Goal: Check status: Check status

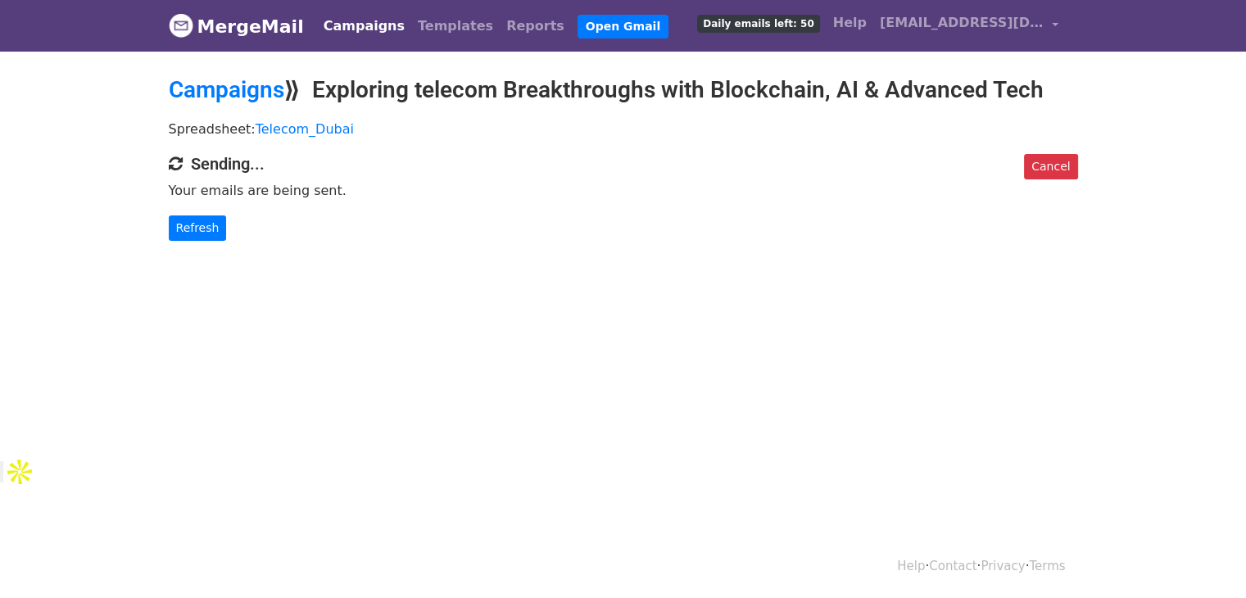
click at [165, 233] on div "Cancel Sending... Your emails are being sent. Refresh" at bounding box center [623, 197] width 934 height 87
click at [192, 224] on link "Refresh" at bounding box center [198, 227] width 58 height 25
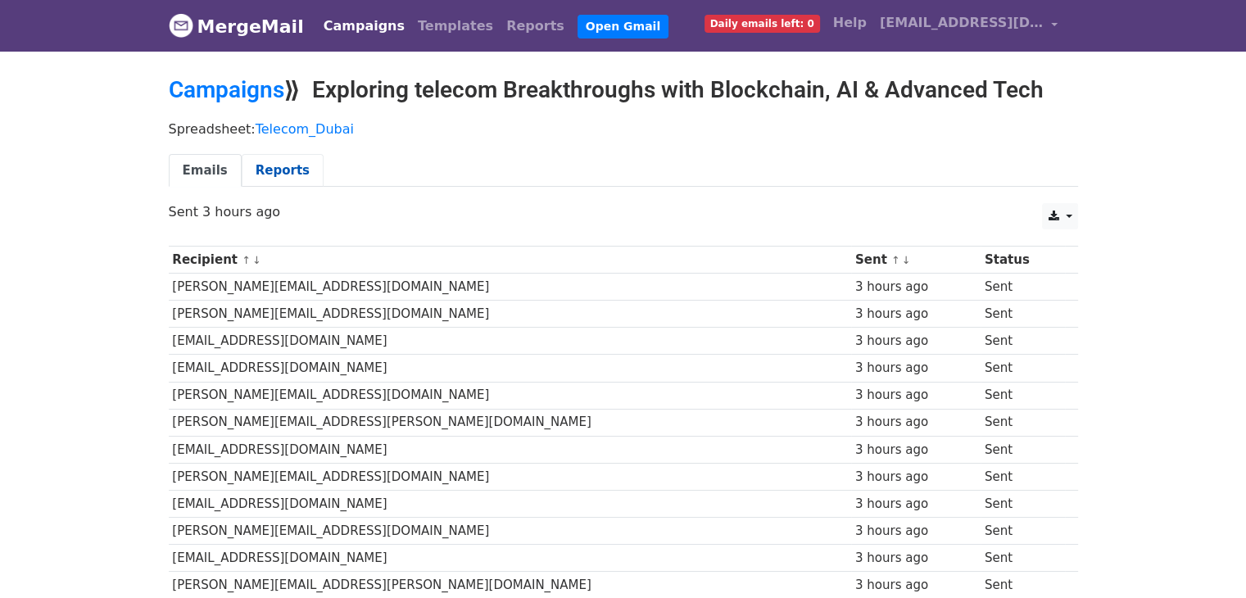
click at [262, 170] on link "Reports" at bounding box center [283, 171] width 82 height 34
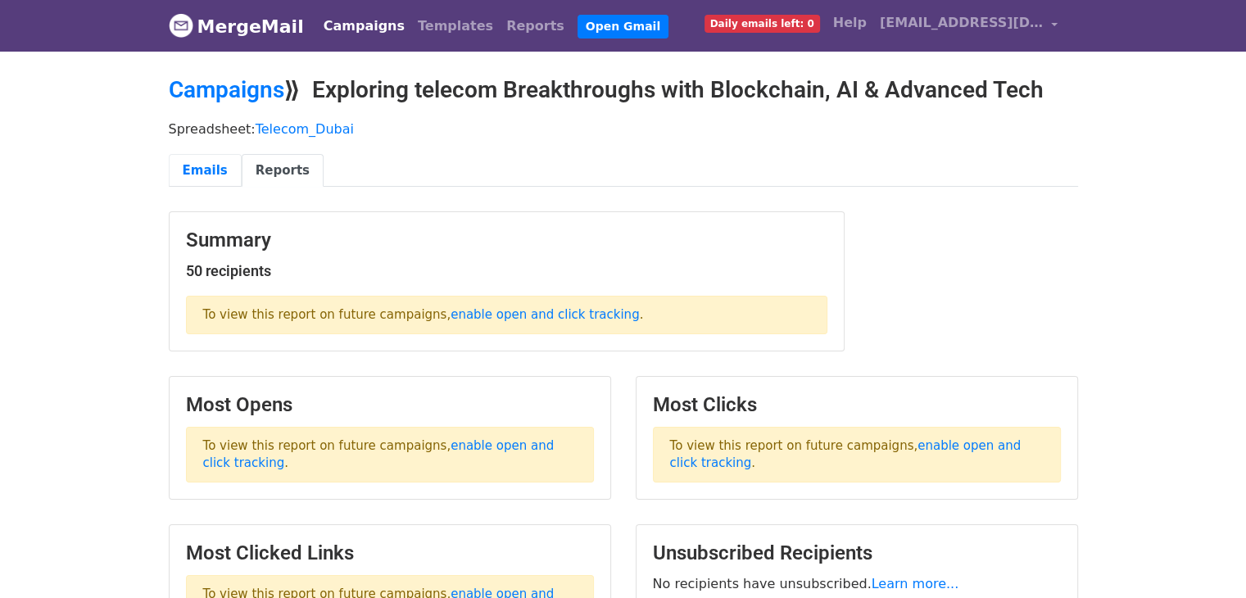
click at [190, 171] on link "Emails" at bounding box center [205, 171] width 73 height 34
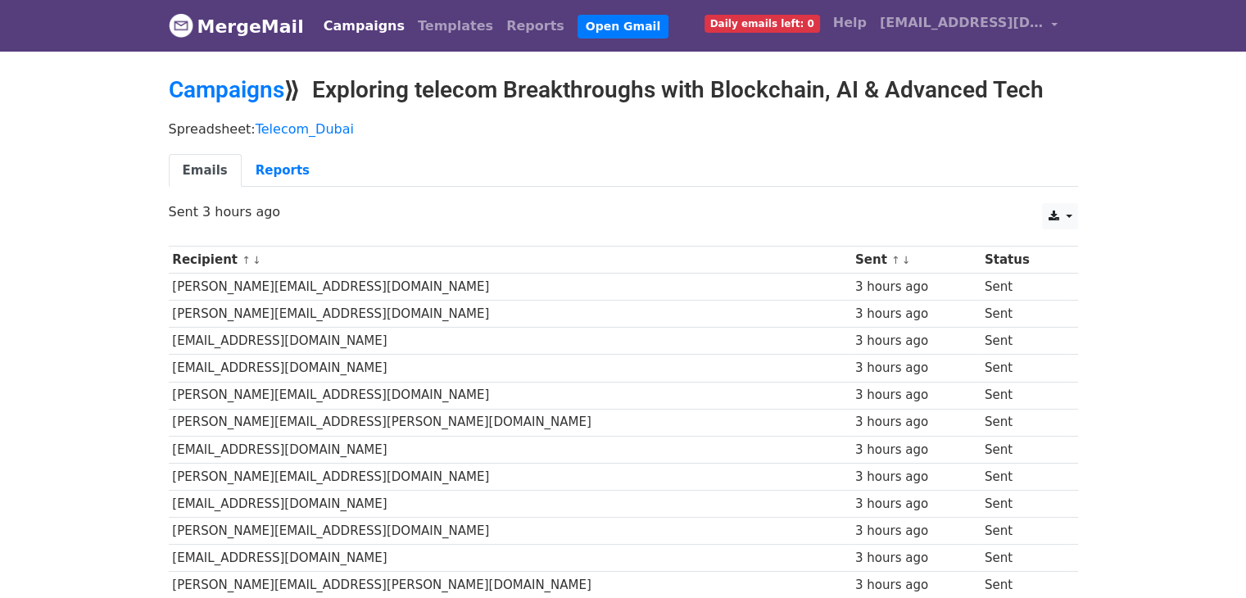
drag, startPoint x: 85, startPoint y: 336, endPoint x: 62, endPoint y: 329, distance: 24.1
drag, startPoint x: 62, startPoint y: 329, endPoint x: 29, endPoint y: 325, distance: 32.9
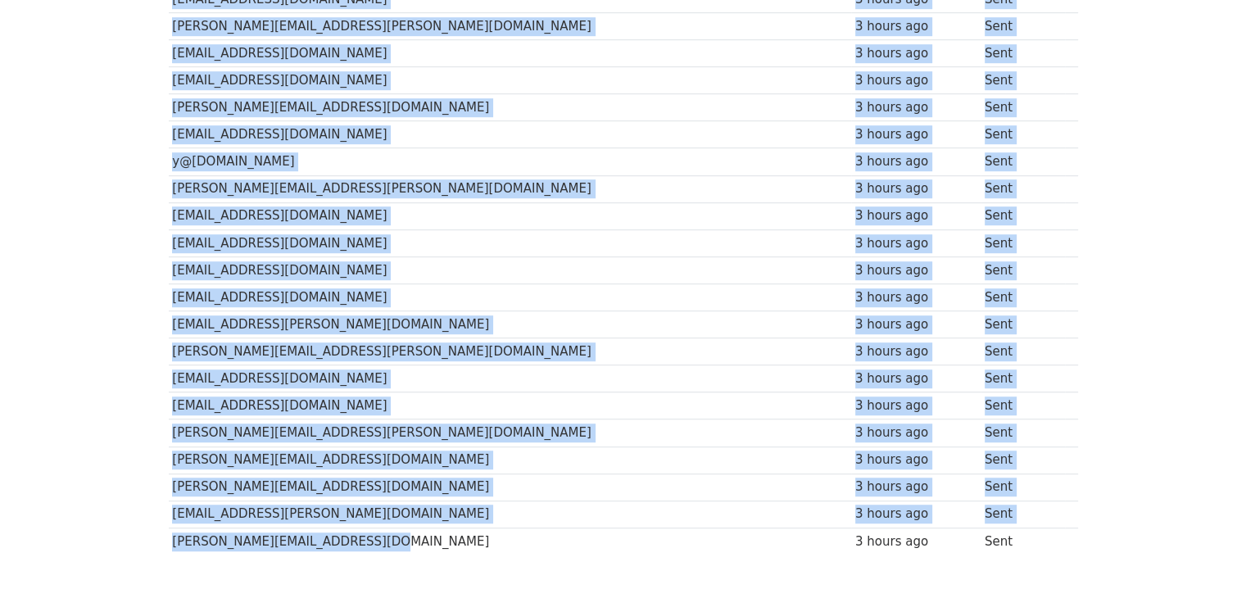
scroll to position [1167, 0]
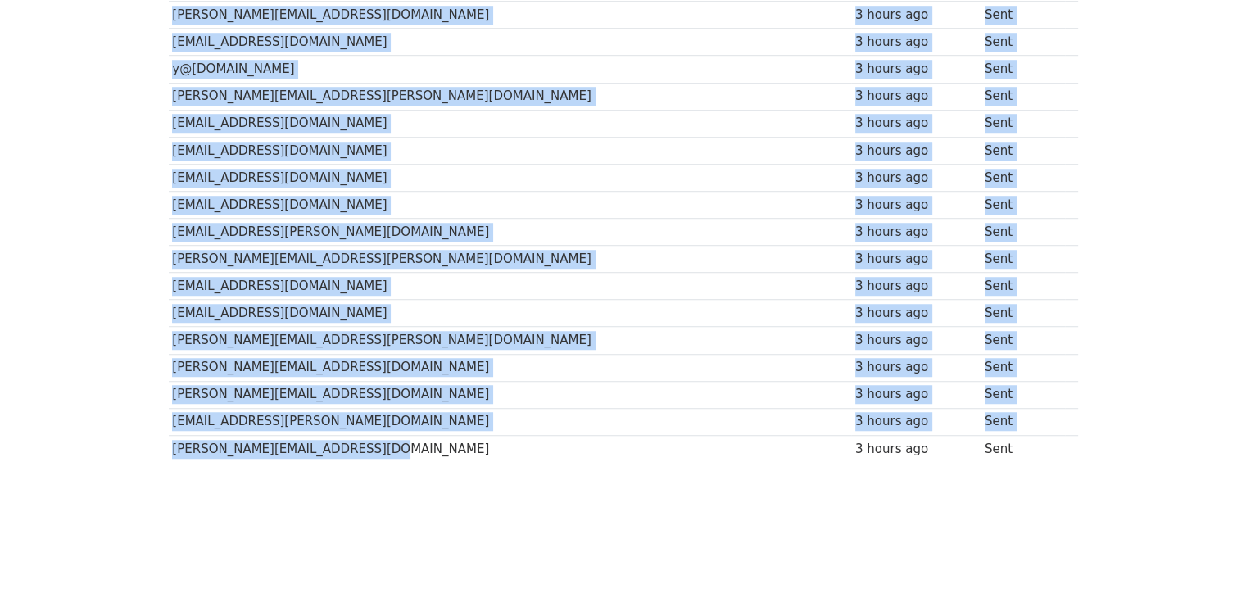
drag, startPoint x: 170, startPoint y: 253, endPoint x: 941, endPoint y: 436, distance: 792.3
click at [984, 435] on td "Sent" at bounding box center [1023, 448] width 84 height 27
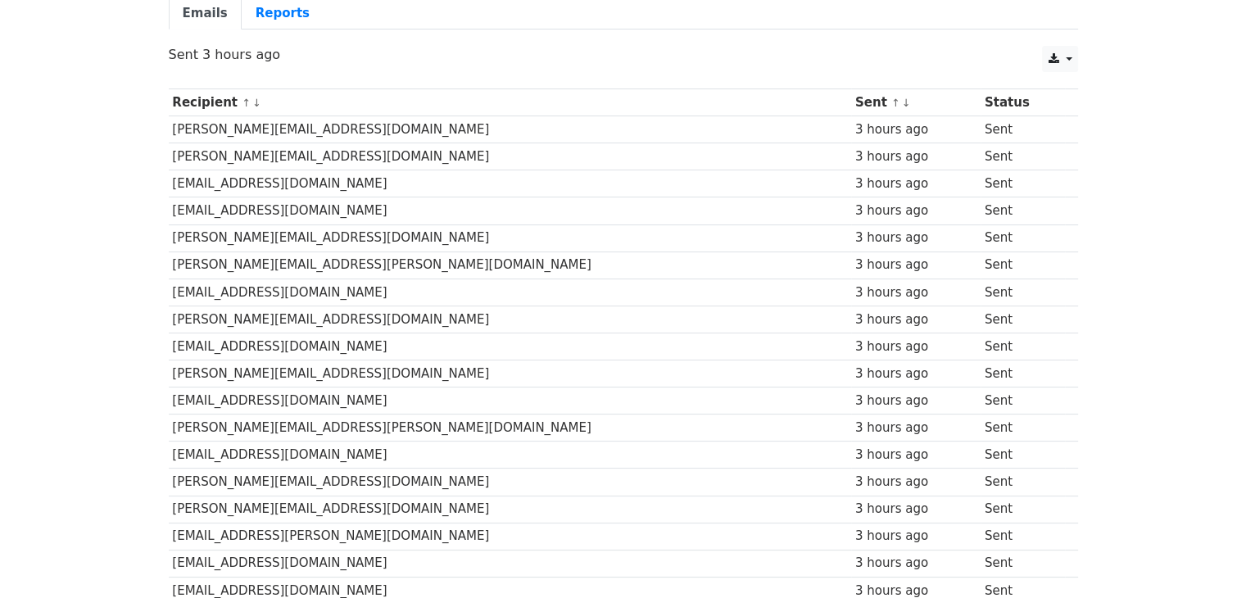
scroll to position [0, 0]
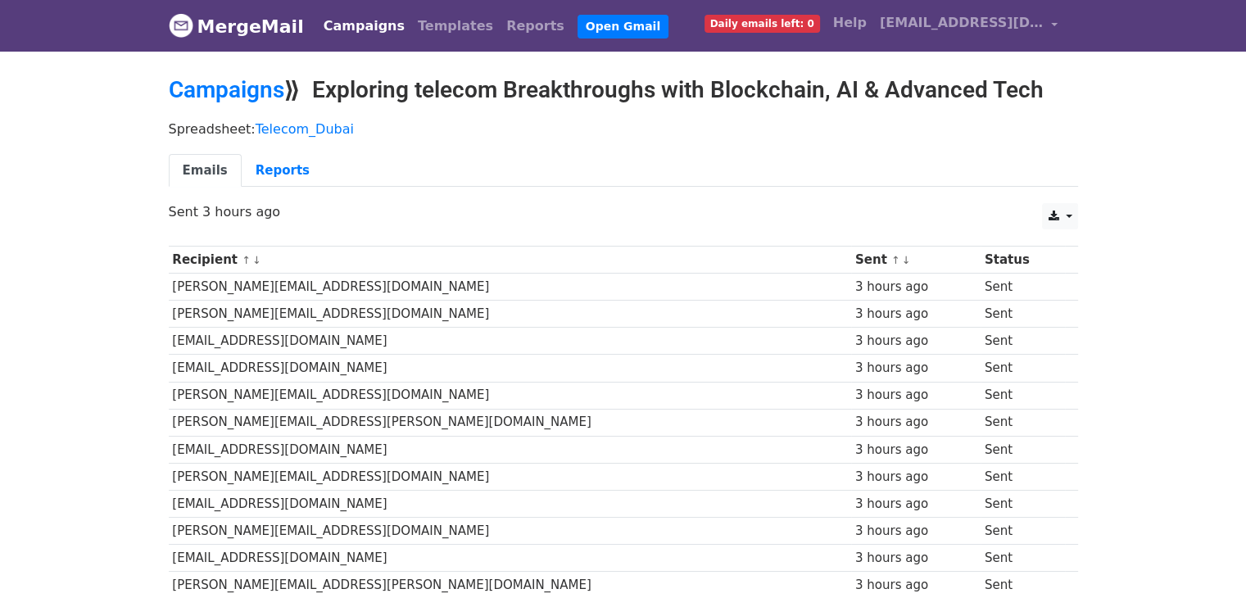
drag, startPoint x: 965, startPoint y: 438, endPoint x: 154, endPoint y: 256, distance: 831.2
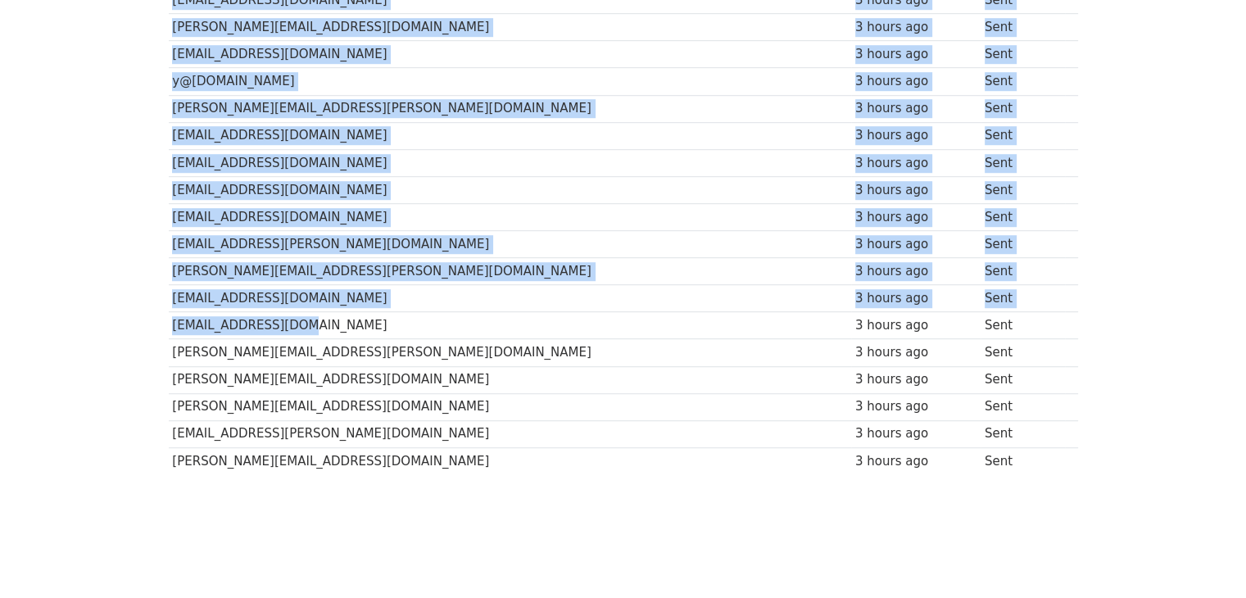
scroll to position [1167, 0]
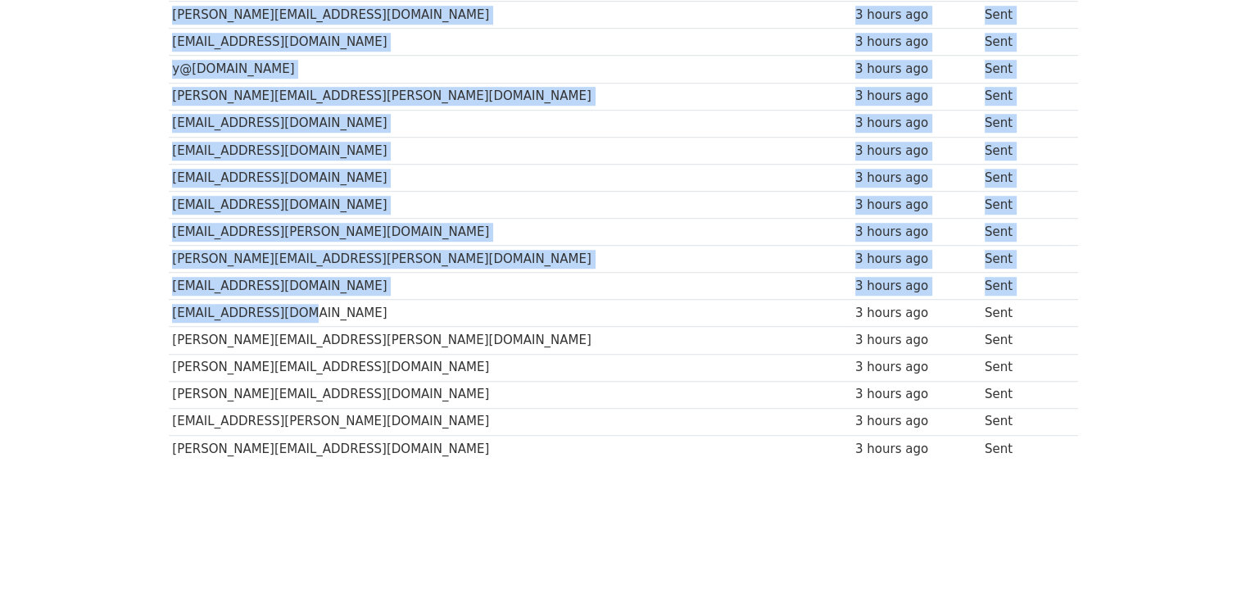
drag, startPoint x: 170, startPoint y: 252, endPoint x: 1006, endPoint y: 437, distance: 855.9
click at [983, 439] on td "Sent" at bounding box center [1023, 448] width 84 height 27
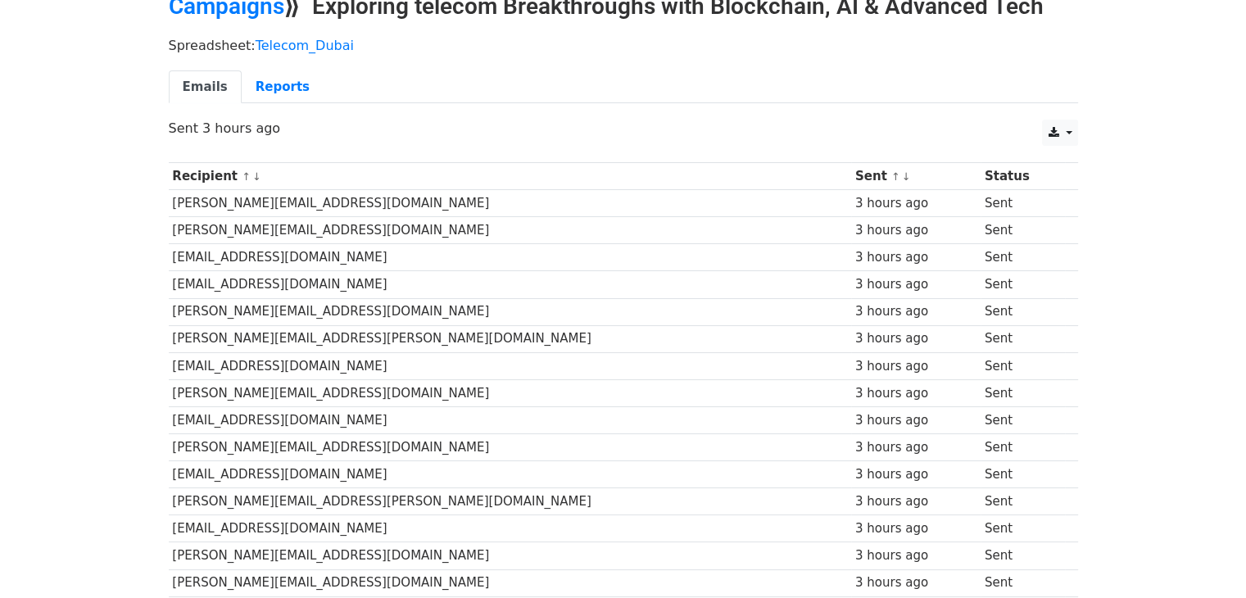
scroll to position [0, 0]
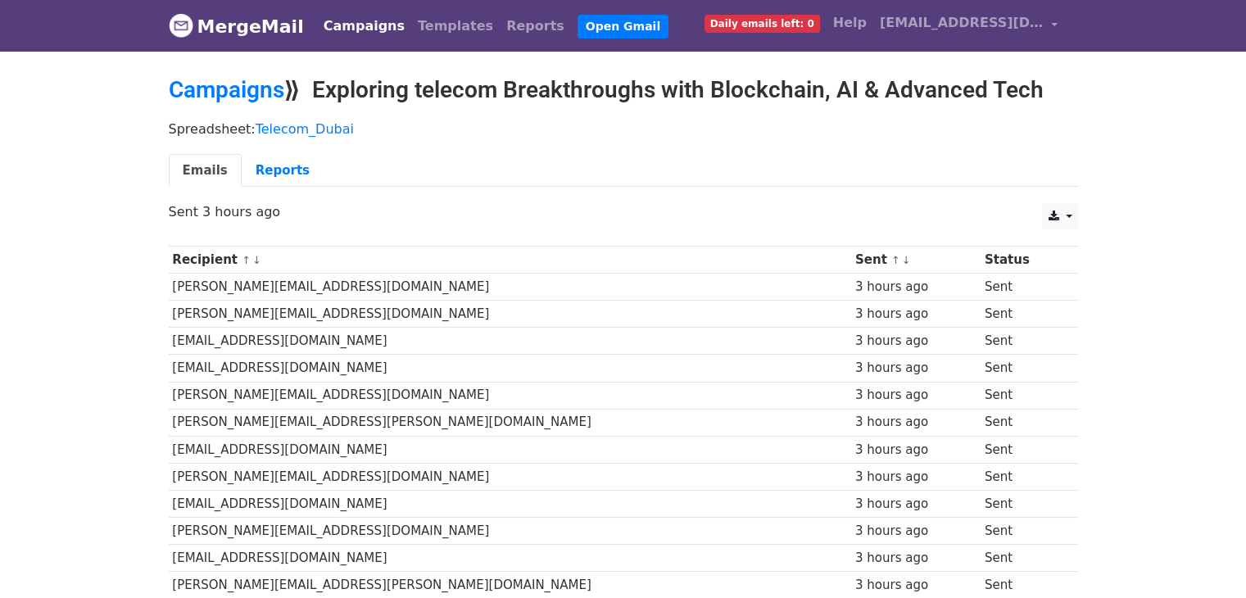
drag, startPoint x: 972, startPoint y: 433, endPoint x: 159, endPoint y: 247, distance: 833.7
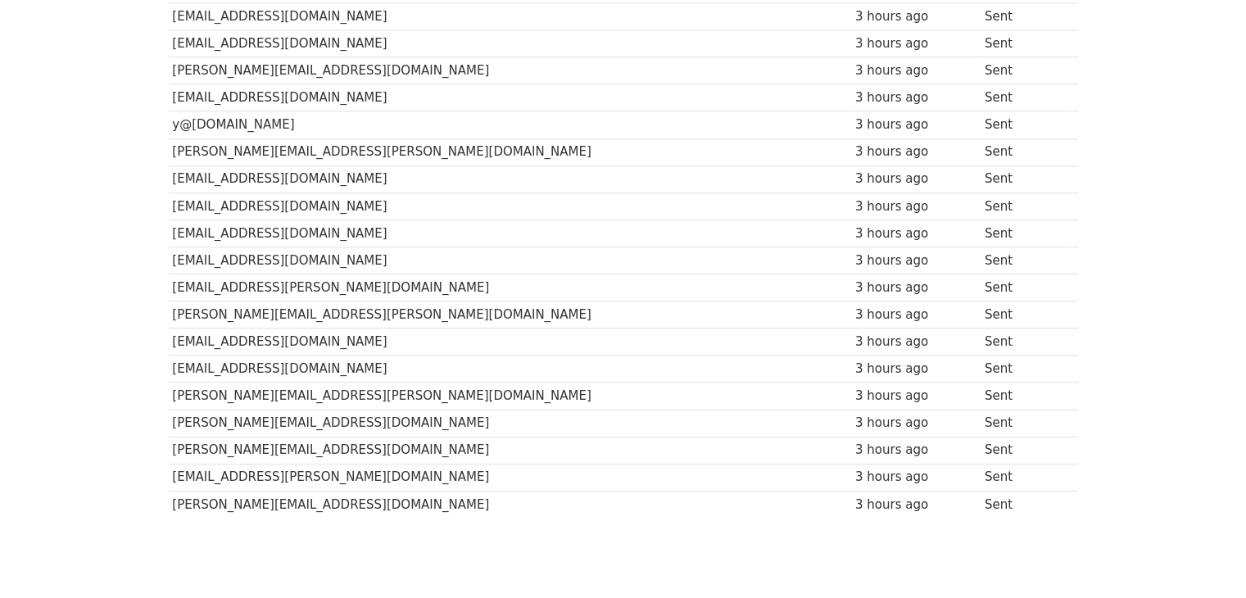
scroll to position [1167, 0]
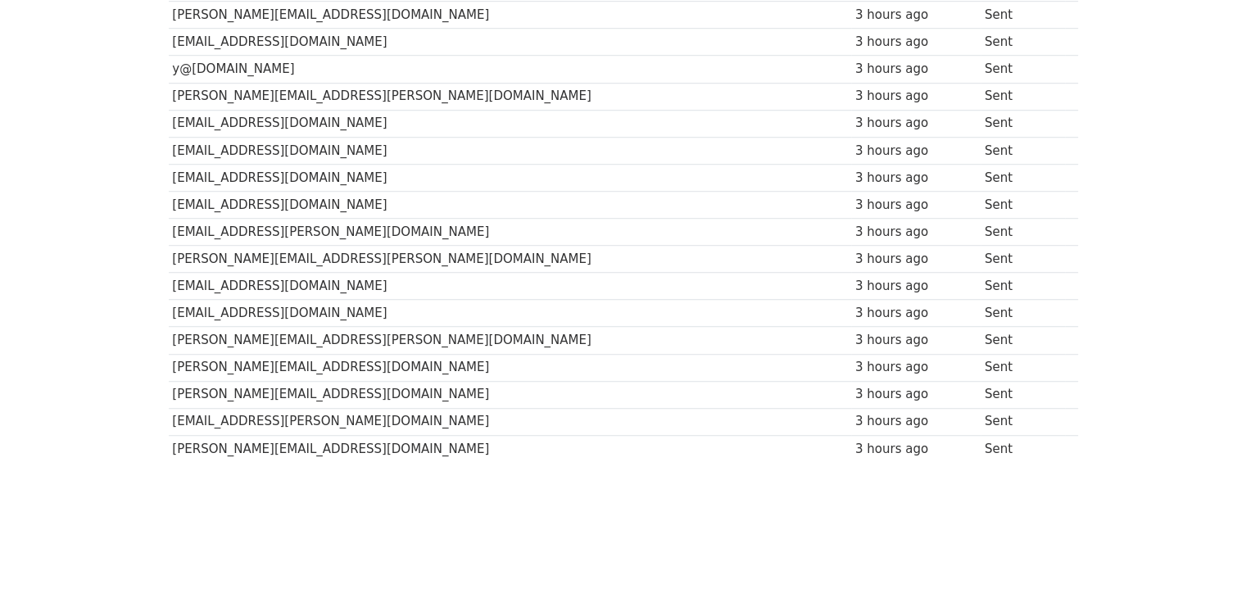
drag, startPoint x: 171, startPoint y: 259, endPoint x: 1000, endPoint y: 424, distance: 845.3
click at [981, 435] on td "Sent" at bounding box center [1023, 448] width 84 height 27
drag, startPoint x: 170, startPoint y: 236, endPoint x: 981, endPoint y: 442, distance: 836.9
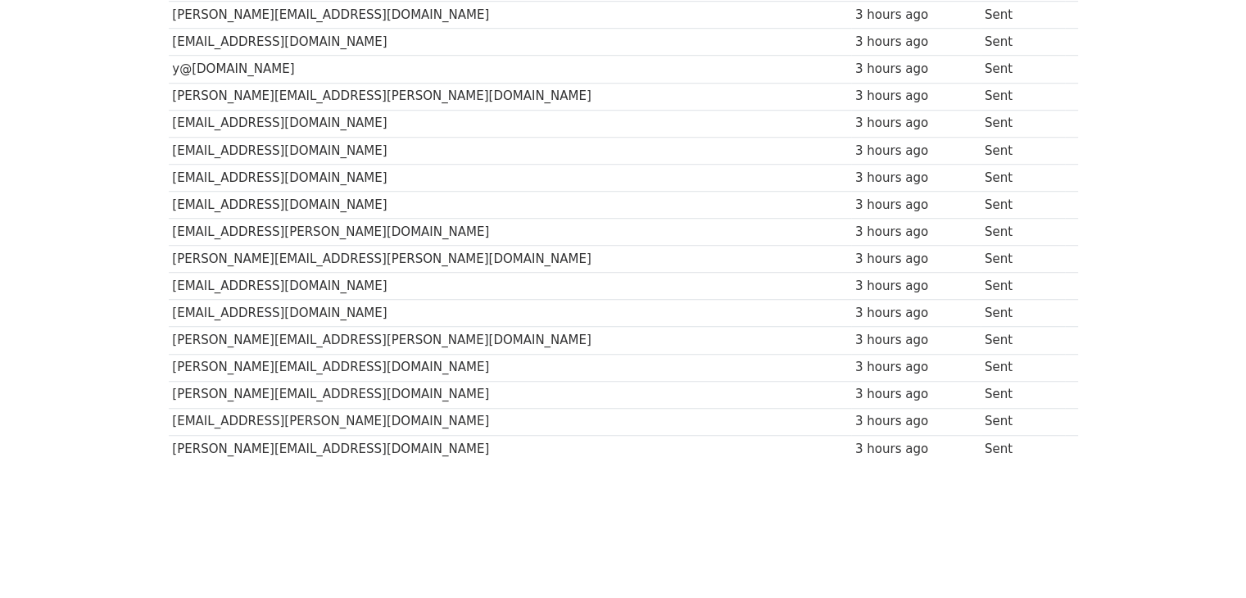
click at [855, 304] on div "3 hours ago" at bounding box center [915, 313] width 121 height 19
drag, startPoint x: 979, startPoint y: 446, endPoint x: 154, endPoint y: 283, distance: 841.1
drag, startPoint x: 169, startPoint y: 279, endPoint x: 994, endPoint y: 207, distance: 828.0
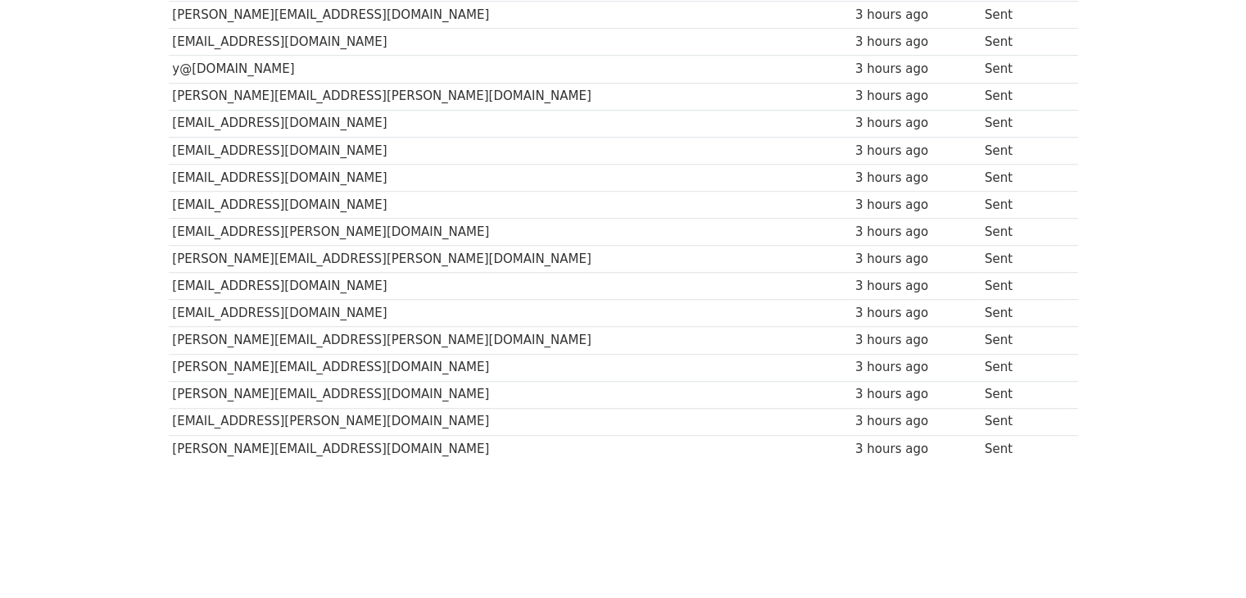
click at [170, 222] on td "purvi.malaviya@hmdglobal.com" at bounding box center [510, 232] width 683 height 27
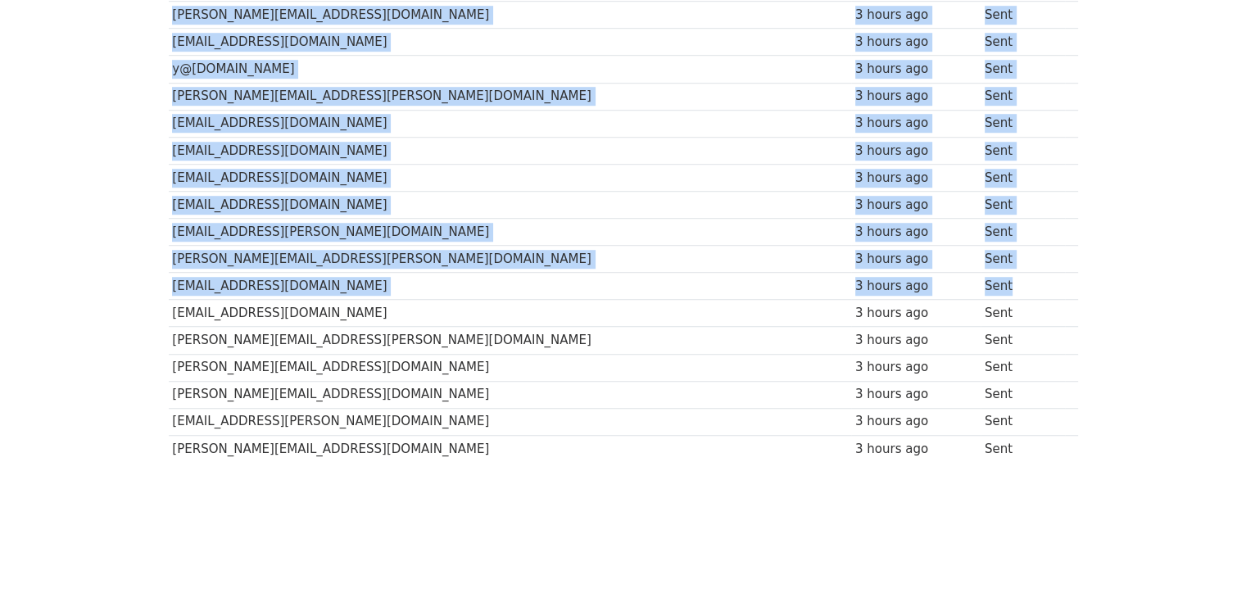
drag, startPoint x: 164, startPoint y: 222, endPoint x: 963, endPoint y: 265, distance: 800.7
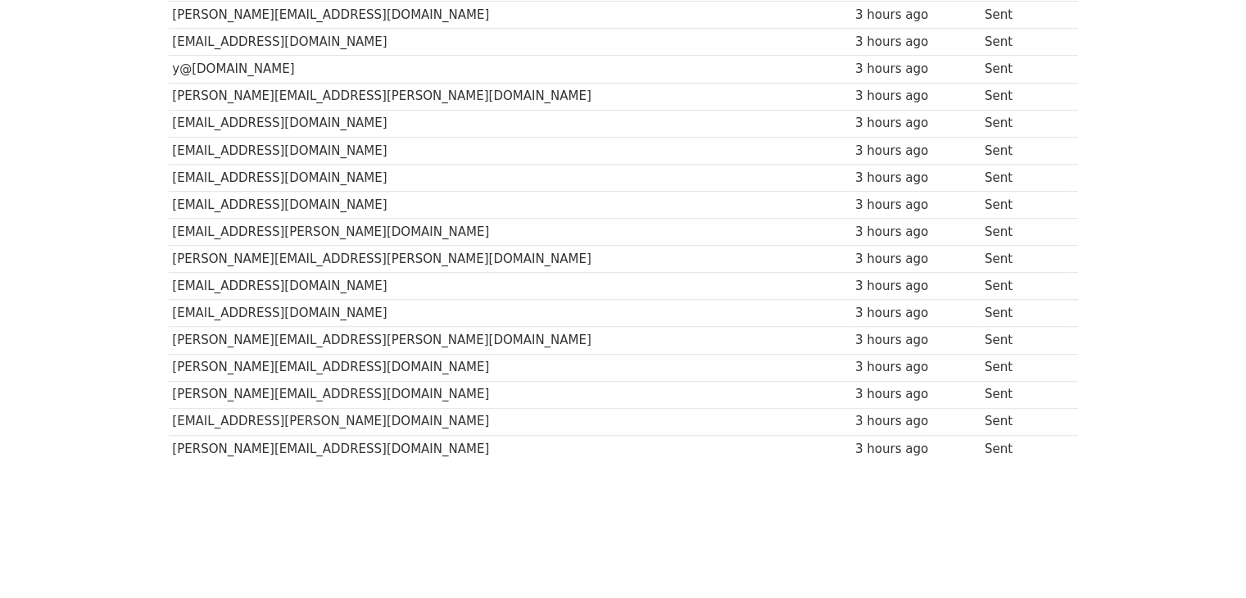
click at [981, 304] on td "Sent" at bounding box center [1023, 313] width 84 height 27
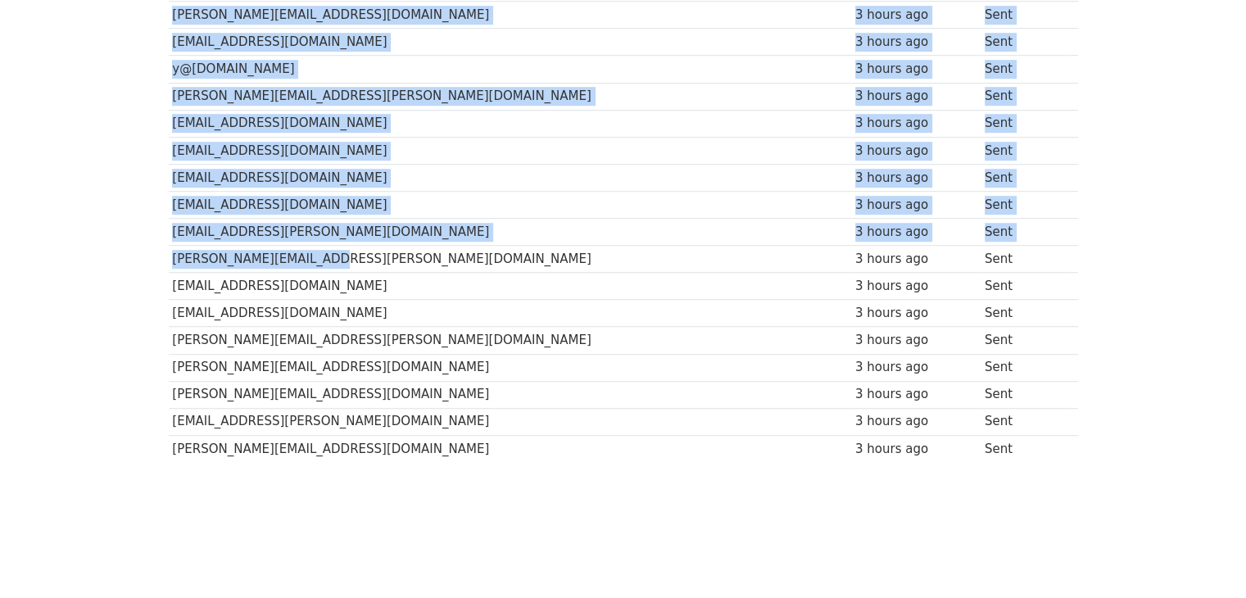
drag, startPoint x: 192, startPoint y: 220, endPoint x: 465, endPoint y: 243, distance: 274.6
click at [174, 223] on td "purvi.malaviya@hmdglobal.com" at bounding box center [510, 232] width 683 height 27
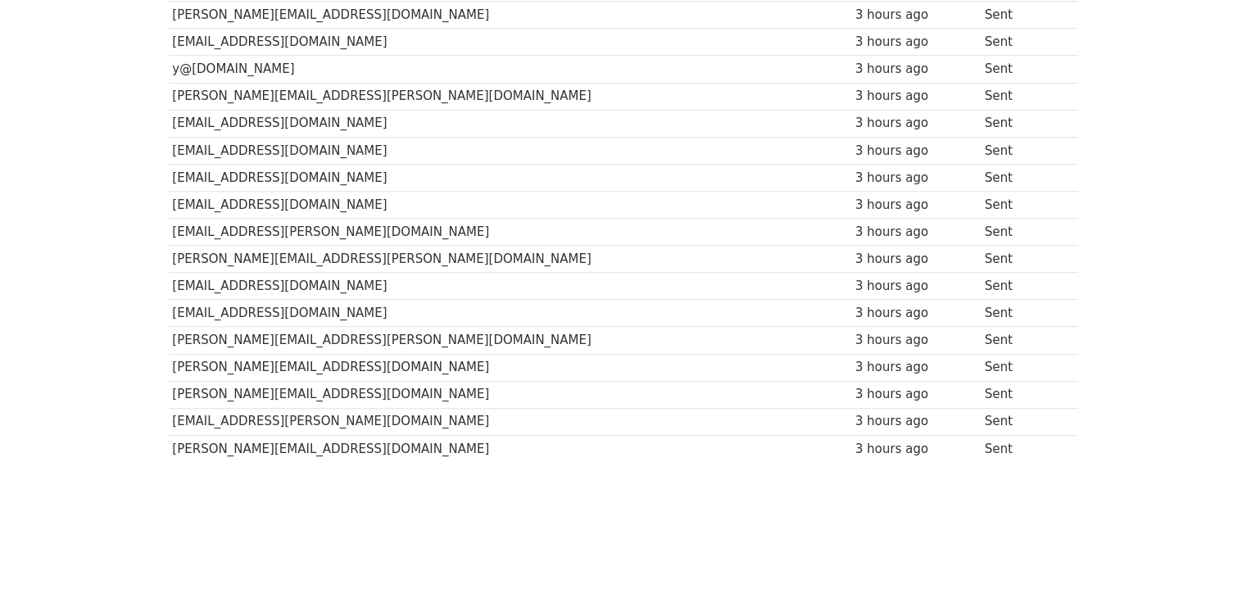
drag, startPoint x: 174, startPoint y: 223, endPoint x: 974, endPoint y: 260, distance: 801.2
click at [981, 274] on td "Sent" at bounding box center [1023, 286] width 84 height 27
drag, startPoint x: 170, startPoint y: 225, endPoint x: 973, endPoint y: 270, distance: 804.1
